Goal: Complete application form

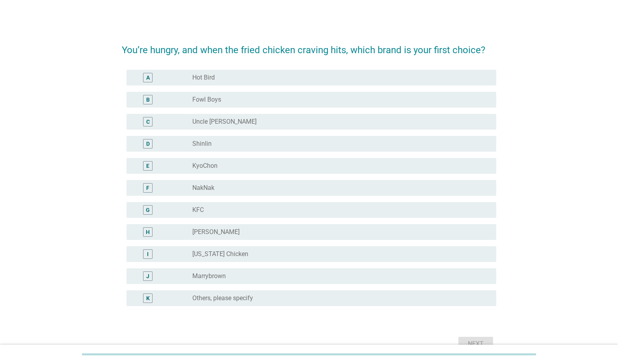
click at [194, 235] on label "[PERSON_NAME]" at bounding box center [215, 232] width 47 height 8
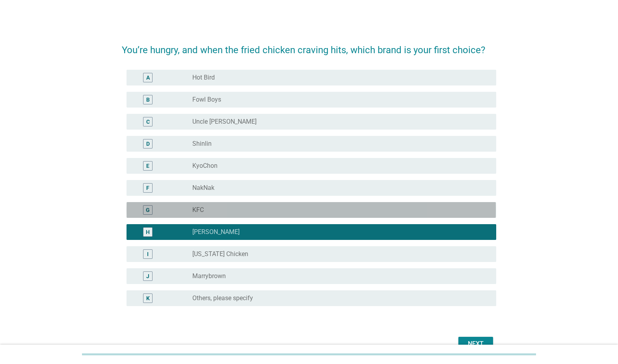
click at [184, 213] on div "G" at bounding box center [163, 209] width 60 height 9
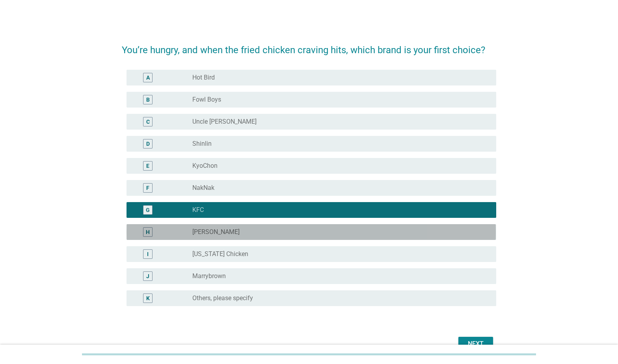
click at [185, 228] on div "H" at bounding box center [163, 232] width 60 height 9
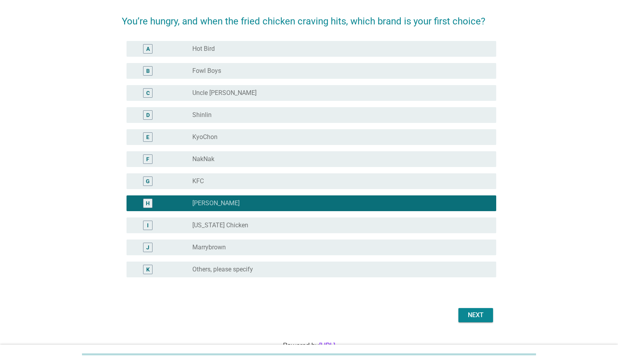
scroll to position [29, 0]
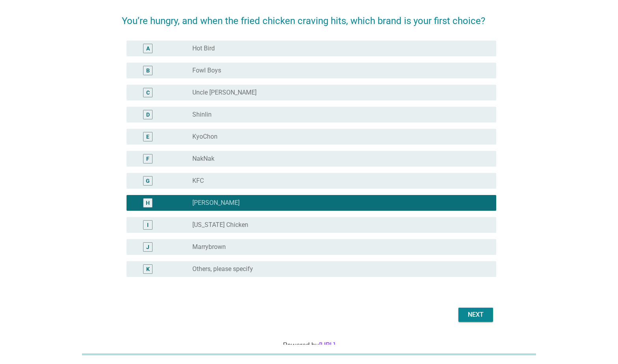
click at [483, 317] on div "Next" at bounding box center [476, 314] width 22 height 9
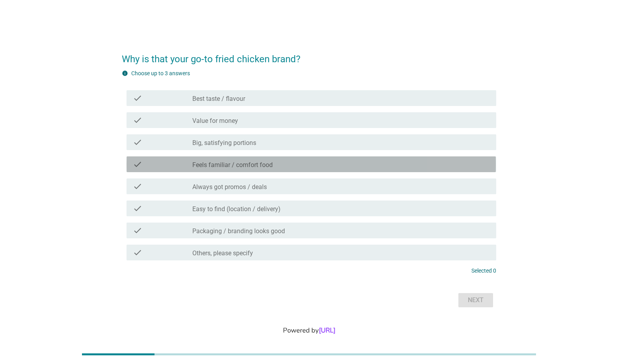
click at [328, 167] on div "check_box_outline_blank Feels familiar / comfort food" at bounding box center [340, 164] width 297 height 9
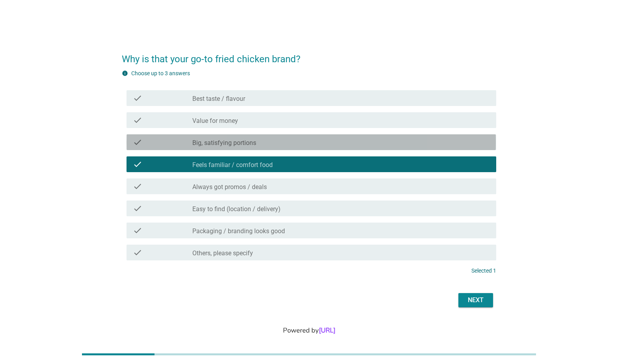
click at [317, 139] on div "check_box_outline_blank Big, satisfying portions" at bounding box center [340, 142] width 297 height 9
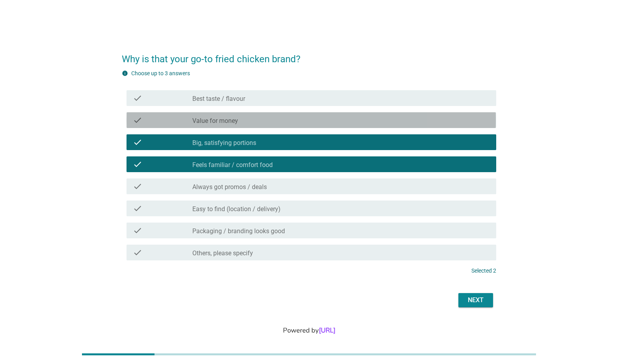
click at [304, 116] on div "check_box_outline_blank Value for money" at bounding box center [340, 120] width 297 height 9
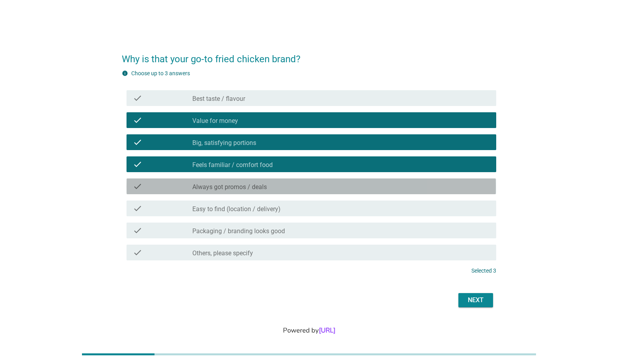
click at [293, 182] on div "check_box_outline_blank Always got promos / deals" at bounding box center [340, 186] width 297 height 9
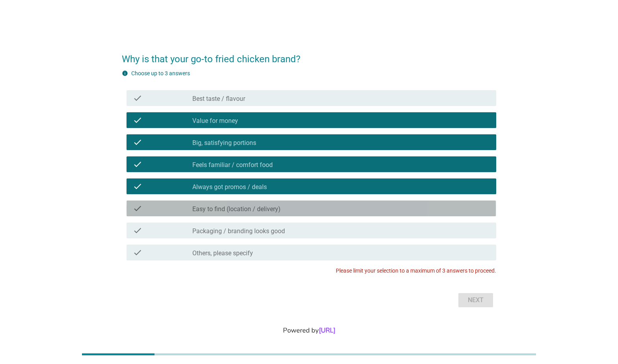
click at [296, 211] on div "check_box_outline_blank Easy to find (location / delivery)" at bounding box center [340, 208] width 297 height 9
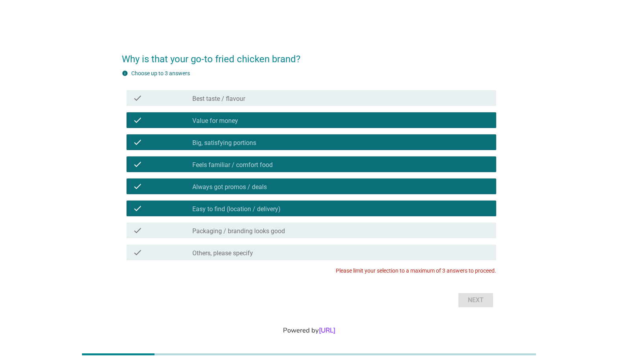
click at [296, 211] on div "check_box_outline_blank Easy to find (location / delivery)" at bounding box center [340, 208] width 297 height 9
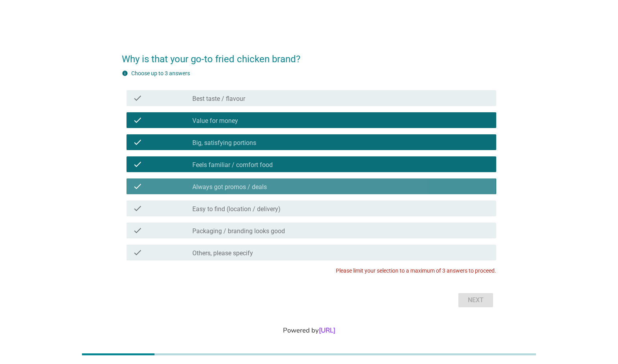
click at [336, 187] on div "check_box_outline_blank Always got promos / deals" at bounding box center [340, 186] width 297 height 9
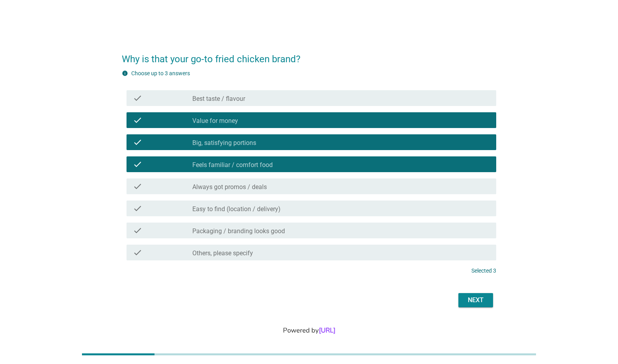
click at [470, 302] on div "Next" at bounding box center [476, 300] width 22 height 9
